Goal: Task Accomplishment & Management: Manage account settings

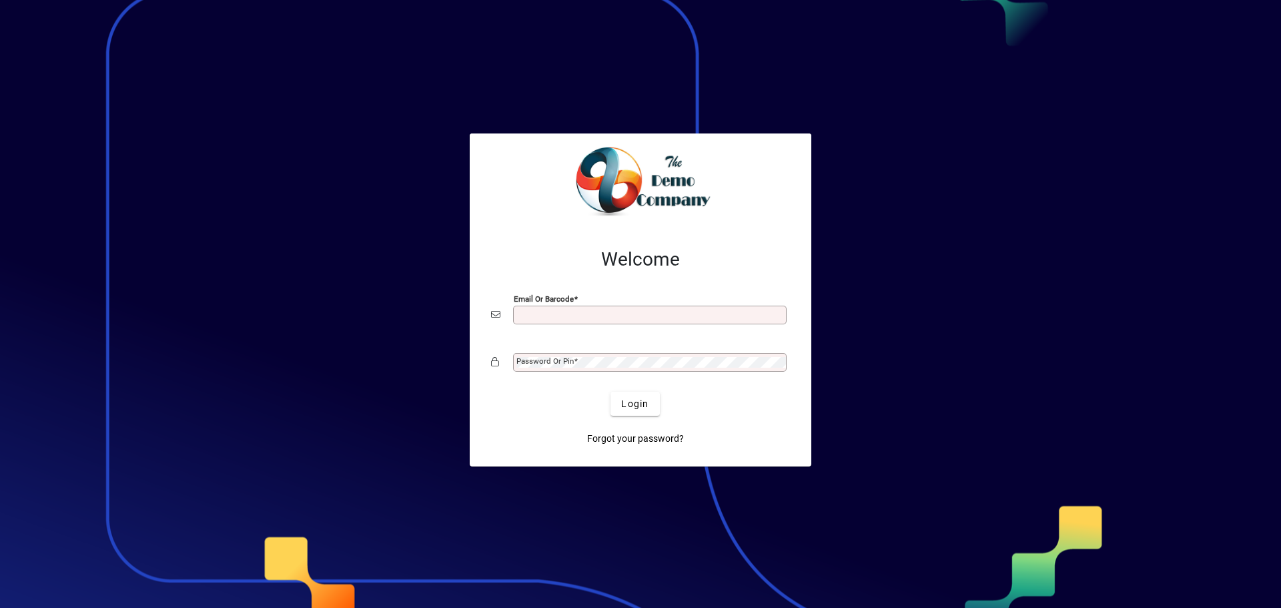
click at [641, 314] on input "Email or Barcode" at bounding box center [652, 315] width 270 height 11
type input "**********"
